Goal: Task Accomplishment & Management: Complete application form

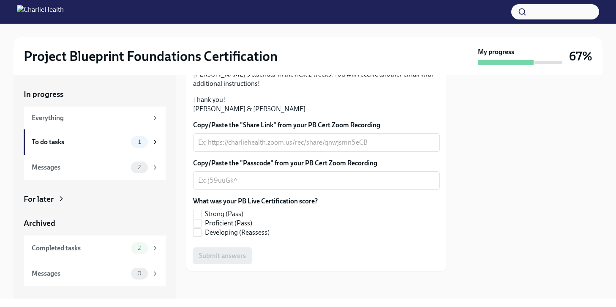
scroll to position [215, 0]
click at [235, 147] on textarea "Copy/Paste the "Share Link" from your PB Cert Zoom Recording" at bounding box center [316, 142] width 236 height 10
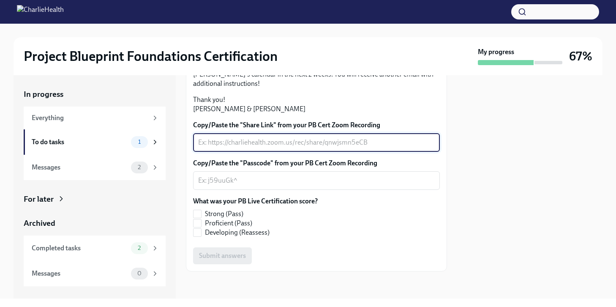
paste textarea "[URL][DOMAIN_NAME] Passcode: 5uxG=V7@"
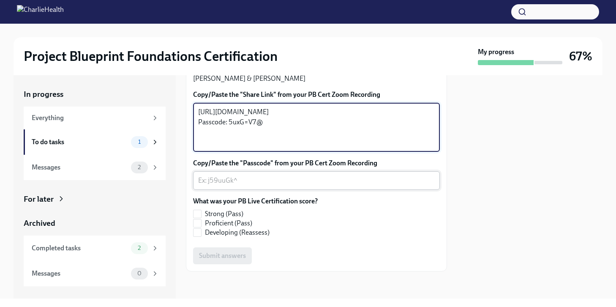
type textarea "[URL][DOMAIN_NAME] Passcode: 5uxG=V7@"
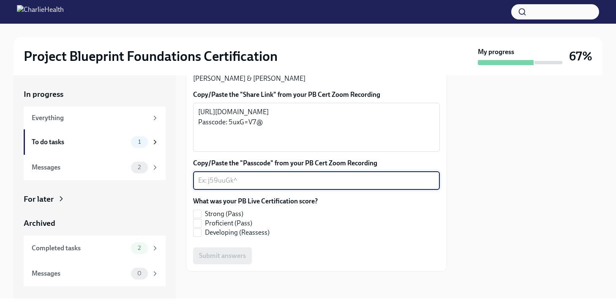
click at [232, 185] on textarea "Copy/Paste the "Passcode" from your PB Cert Zoom Recording" at bounding box center [316, 180] width 236 height 10
click at [291, 147] on textarea "[URL][DOMAIN_NAME] Passcode: 5uxG=V7@" at bounding box center [316, 127] width 236 height 41
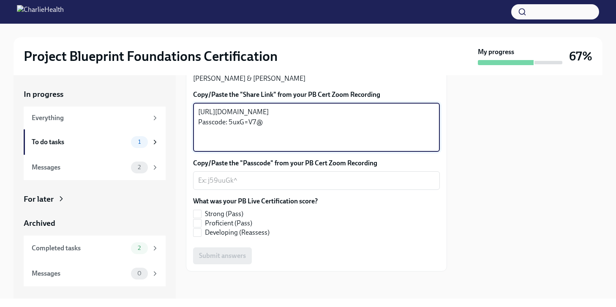
drag, startPoint x: 287, startPoint y: 206, endPoint x: 180, endPoint y: 153, distance: 119.3
click at [180, 153] on div "In progress Everything To do tasks 1 Messages 2 For later Archived Completed ta…" at bounding box center [308, 186] width 589 height 223
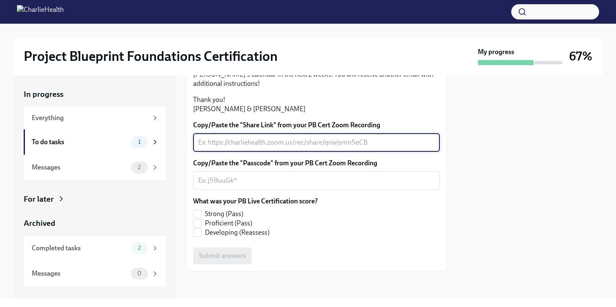
paste textarea "[URL][DOMAIN_NAME] Passcode: 5uxG=V7@"
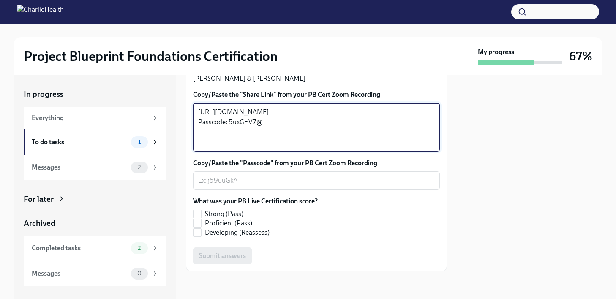
drag, startPoint x: 268, startPoint y: 206, endPoint x: 230, endPoint y: 206, distance: 37.6
click at [228, 147] on textarea "[URL][DOMAIN_NAME] Passcode: 5uxG=V7@" at bounding box center [316, 127] width 236 height 41
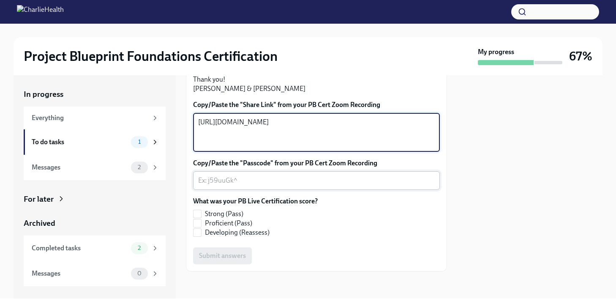
type textarea "[URL][DOMAIN_NAME]"
click at [272, 185] on textarea "Copy/Paste the "Passcode" from your PB Cert Zoom Recording" at bounding box center [316, 180] width 236 height 10
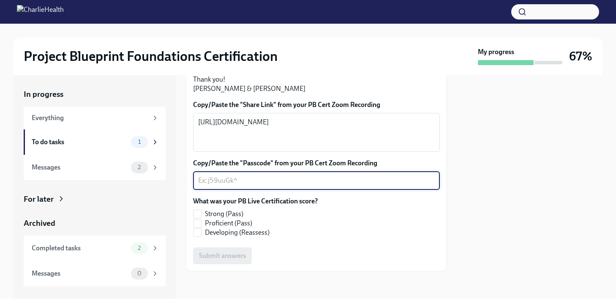
paste textarea "5uxG=V7@"
type textarea "5uxG=V7@"
click at [396, 237] on div "What was your PB Live Certification score? Strong (Pass) Proficient (Pass) Deve…" at bounding box center [316, 216] width 247 height 41
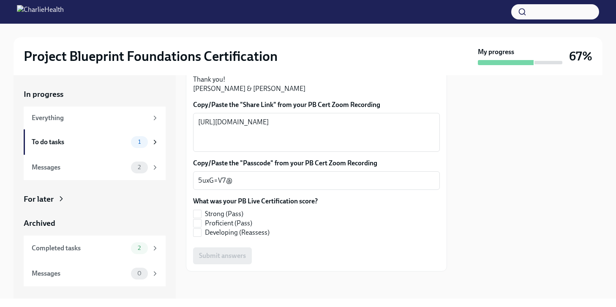
scroll to position [231, 0]
click at [199, 227] on input "Proficient (Pass)" at bounding box center [197, 223] width 8 height 8
checkbox input "true"
click at [329, 237] on div "What was your PB Live Certification score? Strong (Pass) Proficient (Pass) Deve…" at bounding box center [316, 216] width 247 height 41
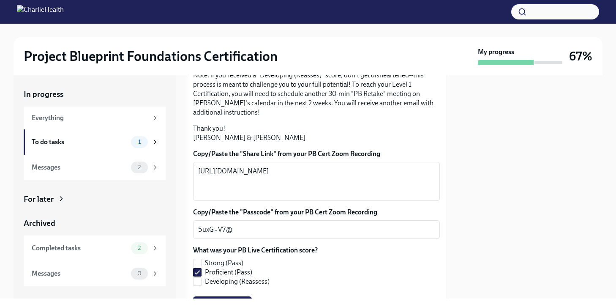
scroll to position [252, 0]
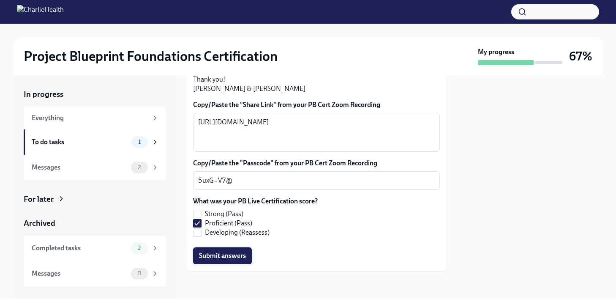
click at [238, 260] on span "Submit answers" at bounding box center [222, 255] width 47 height 8
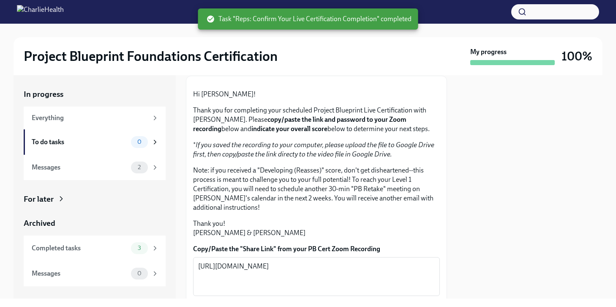
scroll to position [0, 0]
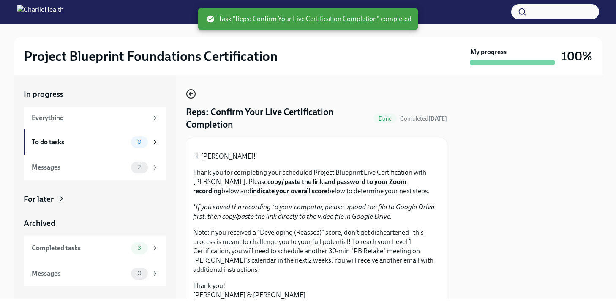
click at [189, 95] on icon "button" at bounding box center [191, 94] width 10 height 10
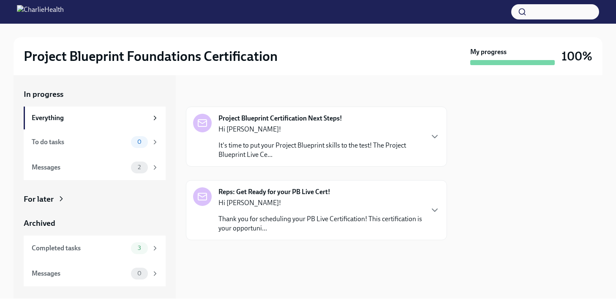
click at [345, 144] on p "It's time to put your Project Blueprint skills to the test! The Project Bluepri…" at bounding box center [320, 150] width 204 height 19
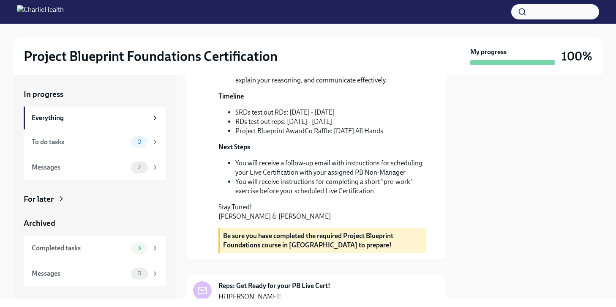
scroll to position [343, 0]
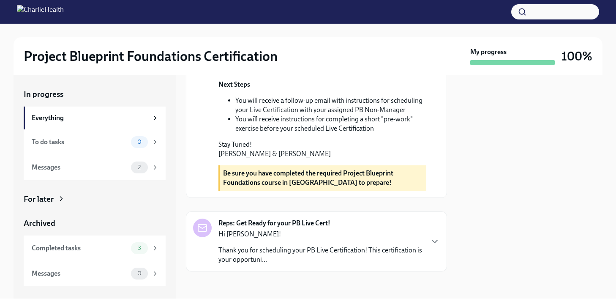
drag, startPoint x: 342, startPoint y: 229, endPoint x: 344, endPoint y: 214, distance: 15.3
click at [342, 229] on div "Reps: Get Ready for your PB Live Cert! Hi [PERSON_NAME]! Thank you for scheduli…" at bounding box center [320, 241] width 204 height 46
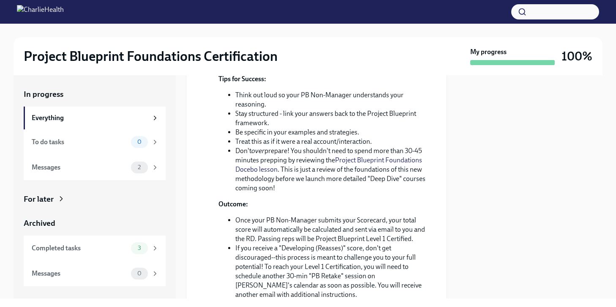
scroll to position [906, 0]
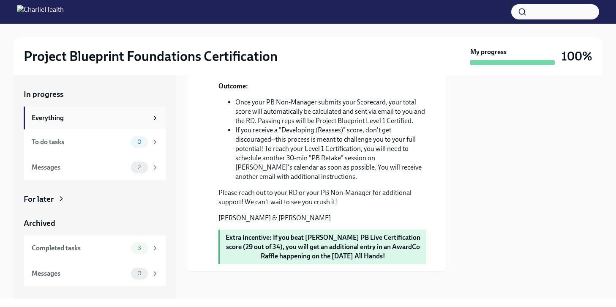
click at [70, 123] on div "Everything" at bounding box center [95, 117] width 142 height 23
click at [78, 245] on div "Completed tasks" at bounding box center [80, 247] width 96 height 9
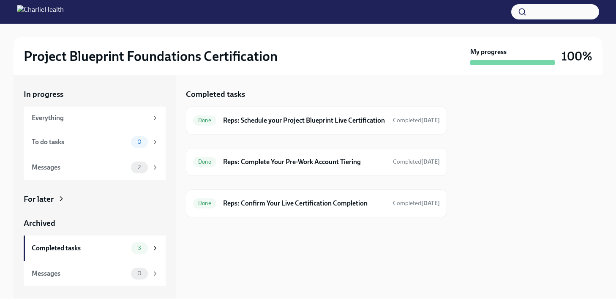
click at [288, 269] on div "Completed tasks Done Reps: Schedule your Project Blueprint Live Certification C…" at bounding box center [316, 186] width 261 height 223
click at [79, 172] on div "Messages 2" at bounding box center [95, 167] width 127 height 12
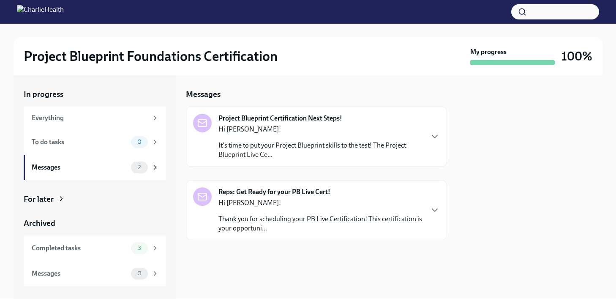
click at [265, 132] on p "Hi [PERSON_NAME]!" at bounding box center [320, 129] width 204 height 9
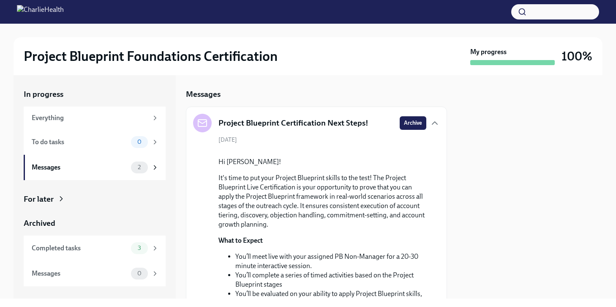
click at [292, 127] on h5 "Project Blueprint Certification Next Steps!" at bounding box center [293, 122] width 150 height 11
click at [404, 120] on span "Archive" at bounding box center [413, 123] width 18 height 8
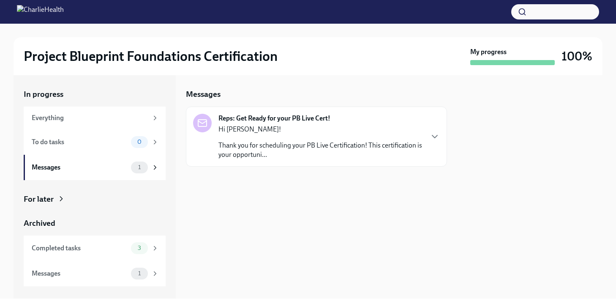
click at [356, 122] on div "Reps: Get Ready for your PB Live Cert! Hi [PERSON_NAME]! Thank you for scheduli…" at bounding box center [320, 137] width 204 height 46
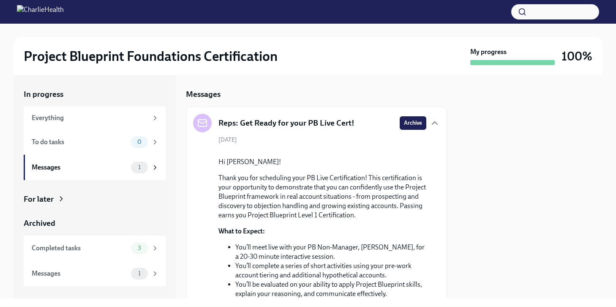
click at [411, 122] on span "Archive" at bounding box center [413, 123] width 18 height 8
